Goal: Obtain resource: Obtain resource

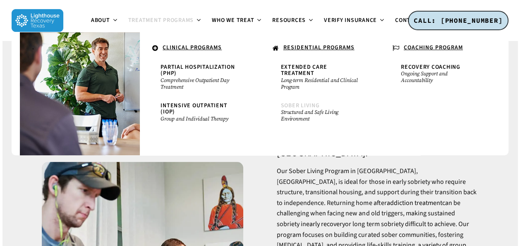
click at [313, 105] on span "Sober Living" at bounding box center [300, 105] width 39 height 8
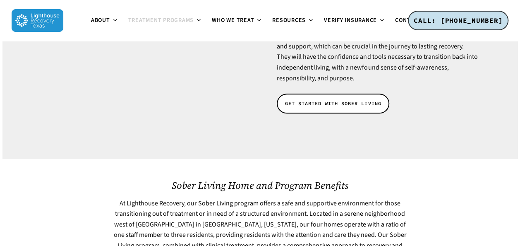
scroll to position [331, 0]
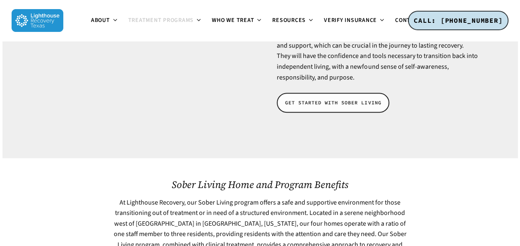
click at [338, 98] on span "GET STARTED WITH SOBER LIVING" at bounding box center [333, 102] width 96 height 8
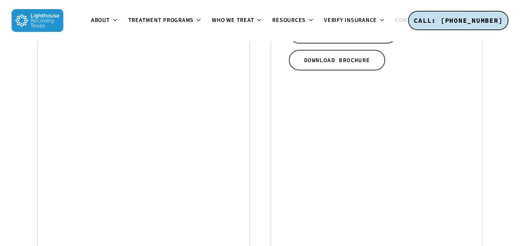
scroll to position [372, 0]
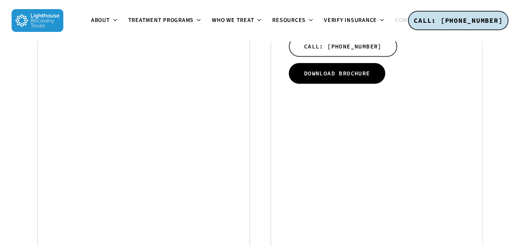
click at [359, 69] on span "DOWNLOAD BROCHURE" at bounding box center [337, 73] width 66 height 8
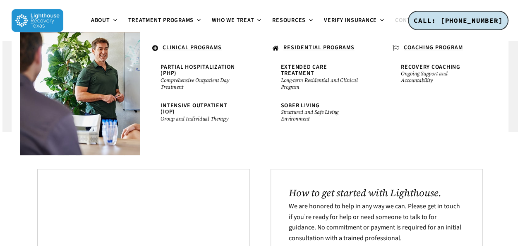
scroll to position [0, 0]
